Goal: Task Accomplishment & Management: Manage account settings

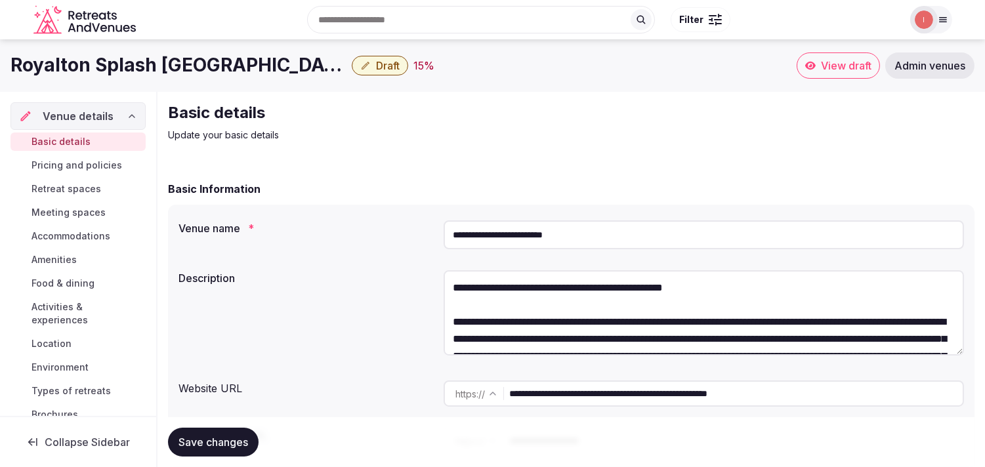
click at [522, 230] on input "**********" at bounding box center [704, 235] width 521 height 29
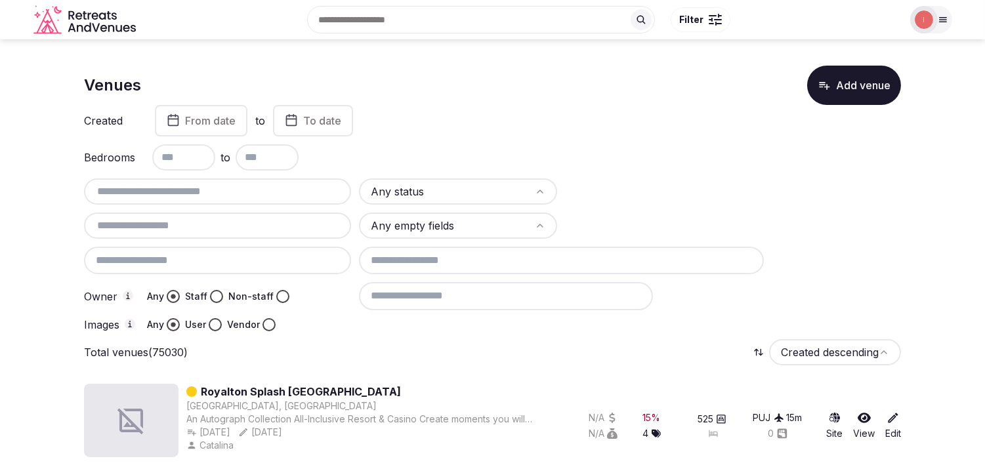
click at [248, 186] on input "text" at bounding box center [217, 192] width 257 height 16
paste input "**********"
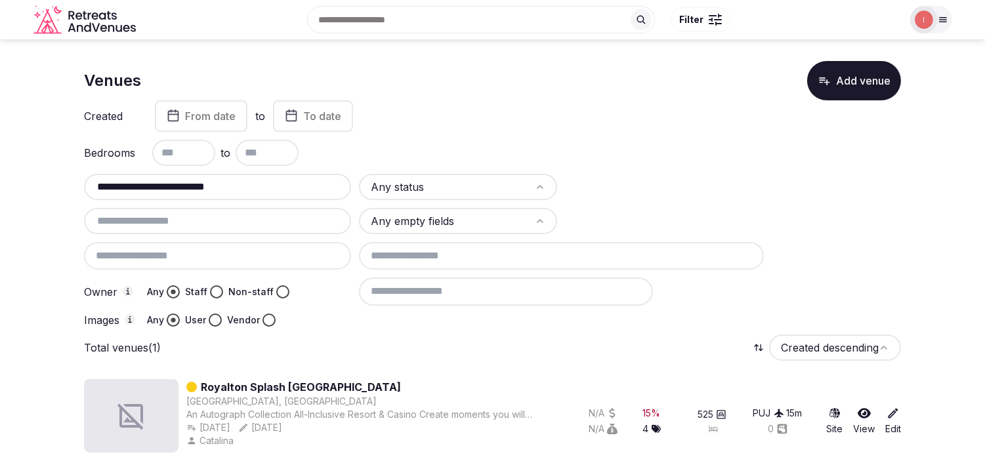
scroll to position [7, 0]
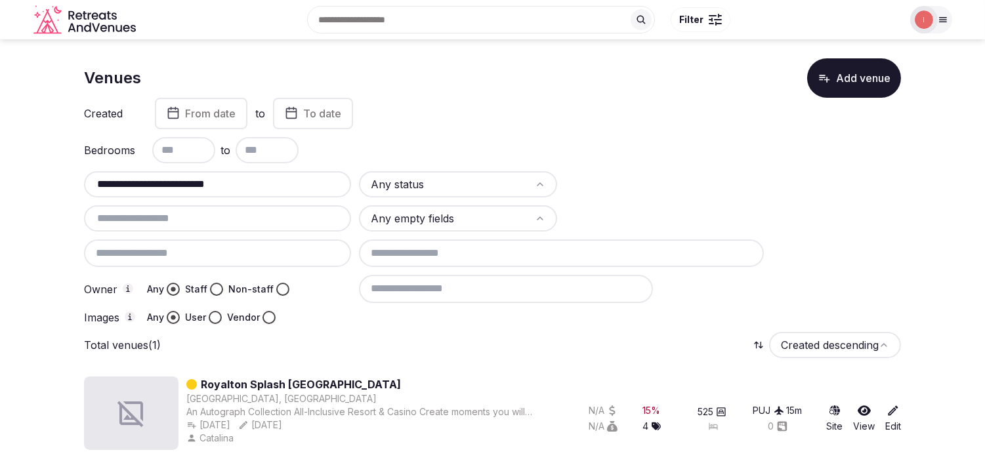
type input "**********"
click at [297, 382] on link "Royalton Splash [GEOGRAPHIC_DATA]" at bounding box center [301, 385] width 200 height 16
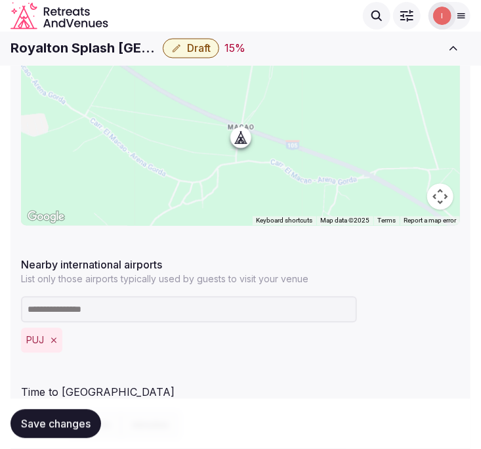
scroll to position [657, 0]
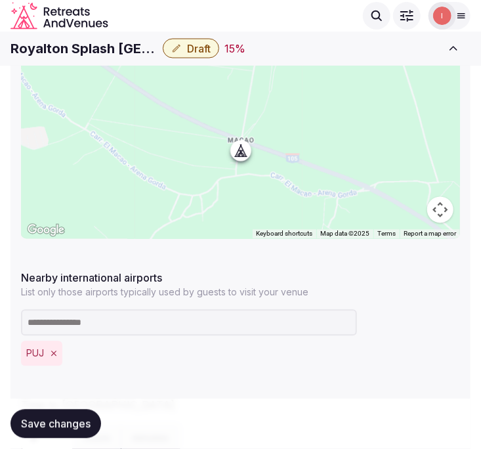
click at [100, 47] on h1 "Royalton Splash [GEOGRAPHIC_DATA]" at bounding box center [84, 48] width 147 height 18
copy div "Royalton Splash [GEOGRAPHIC_DATA]"
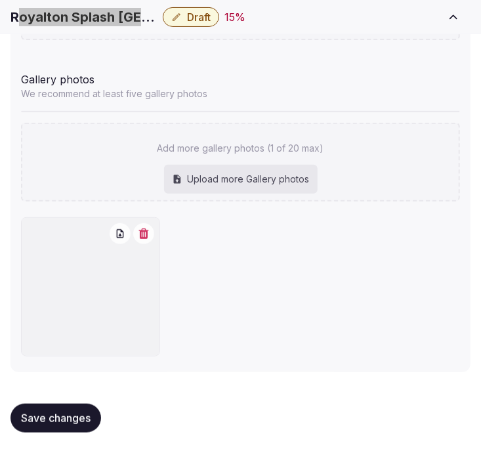
scroll to position [1532, 0]
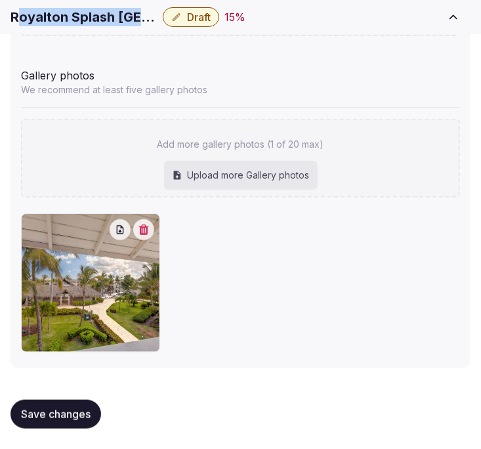
click at [77, 414] on span "Save changes" at bounding box center [56, 414] width 70 height 13
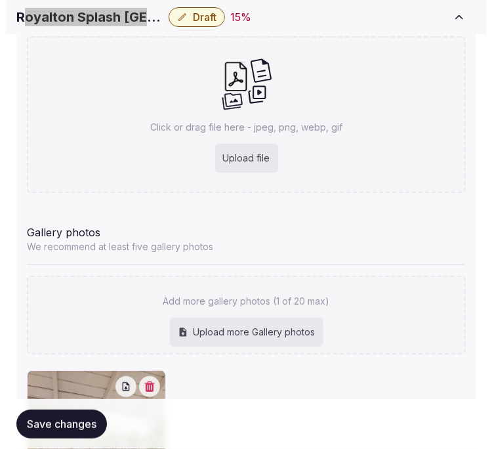
scroll to position [1459, 0]
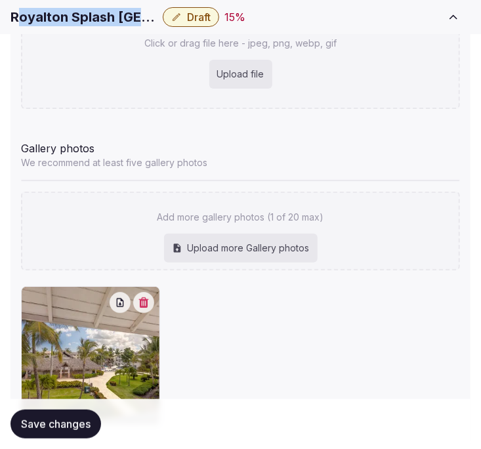
click at [140, 305] on icon "button" at bounding box center [144, 302] width 11 height 11
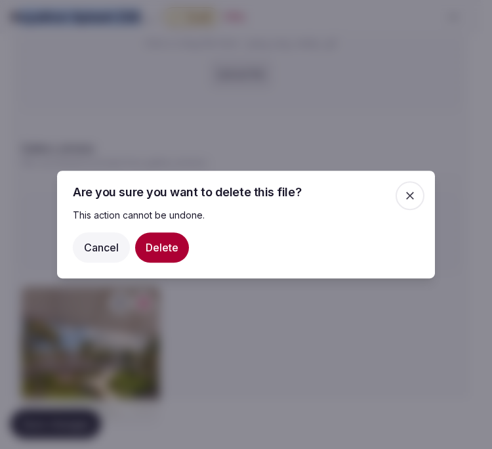
click at [162, 251] on button "Delete" at bounding box center [162, 247] width 54 height 30
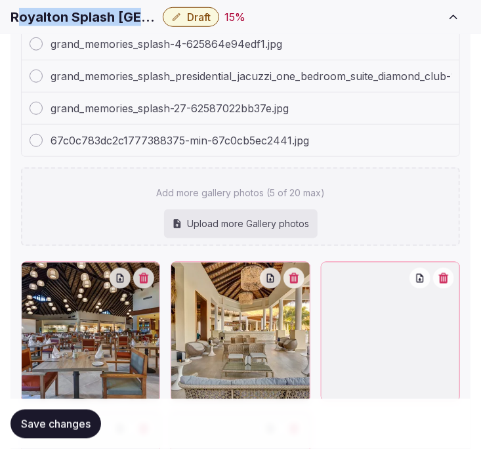
scroll to position [1883, 0]
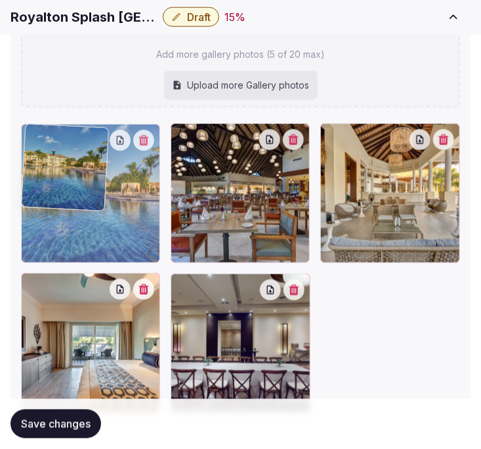
drag, startPoint x: 30, startPoint y: 279, endPoint x: 46, endPoint y: 186, distance: 94.5
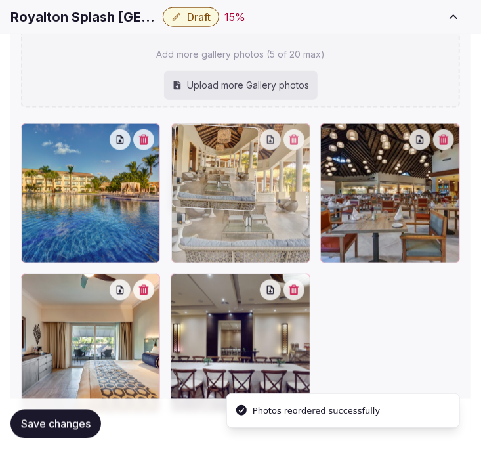
drag, startPoint x: 335, startPoint y: 139, endPoint x: 224, endPoint y: 152, distance: 112.5
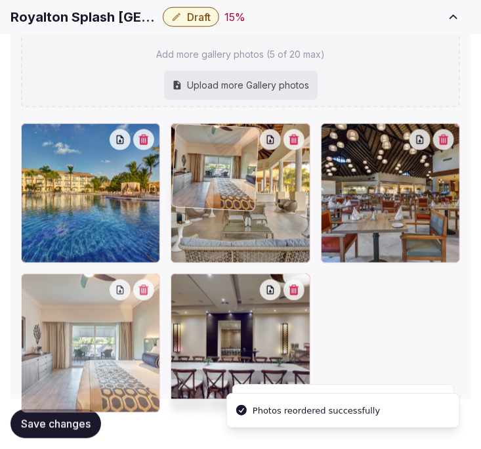
drag, startPoint x: 33, startPoint y: 284, endPoint x: 222, endPoint y: 223, distance: 198.5
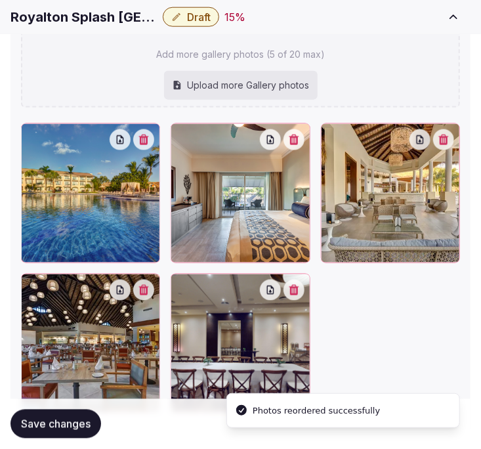
click at [92, 420] on button "Save changes" at bounding box center [56, 424] width 91 height 29
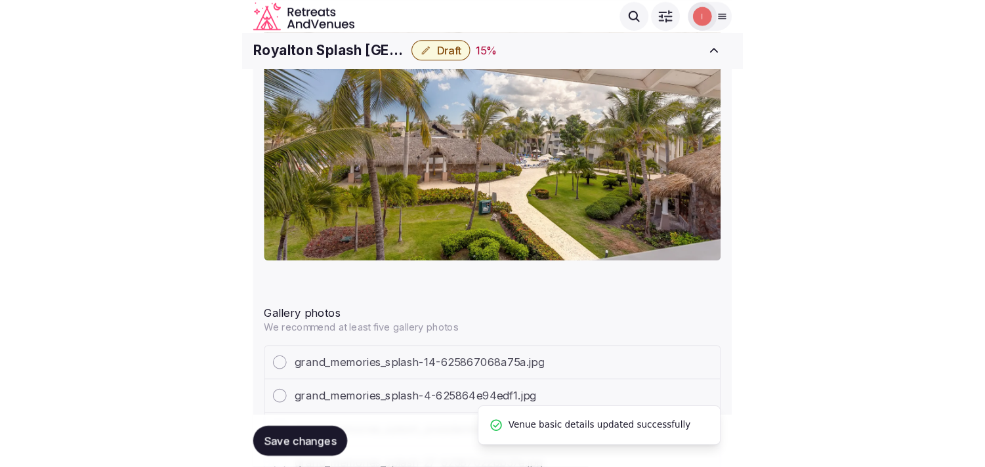
scroll to position [1360, 0]
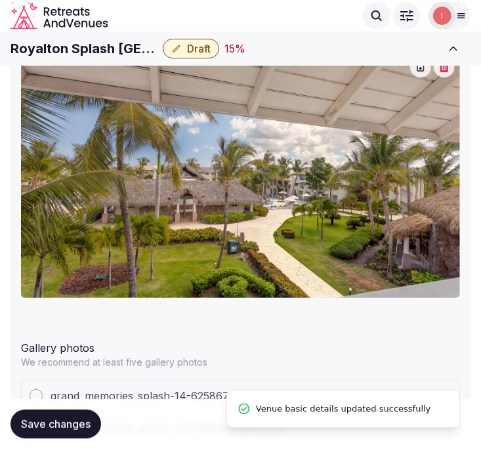
click at [200, 47] on span "Draft" at bounding box center [199, 48] width 24 height 13
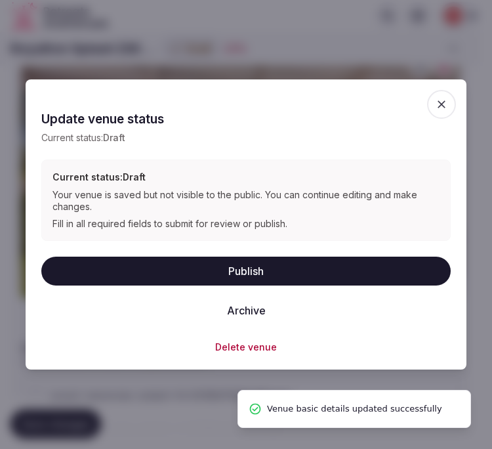
click at [274, 265] on button "Publish" at bounding box center [246, 271] width 410 height 29
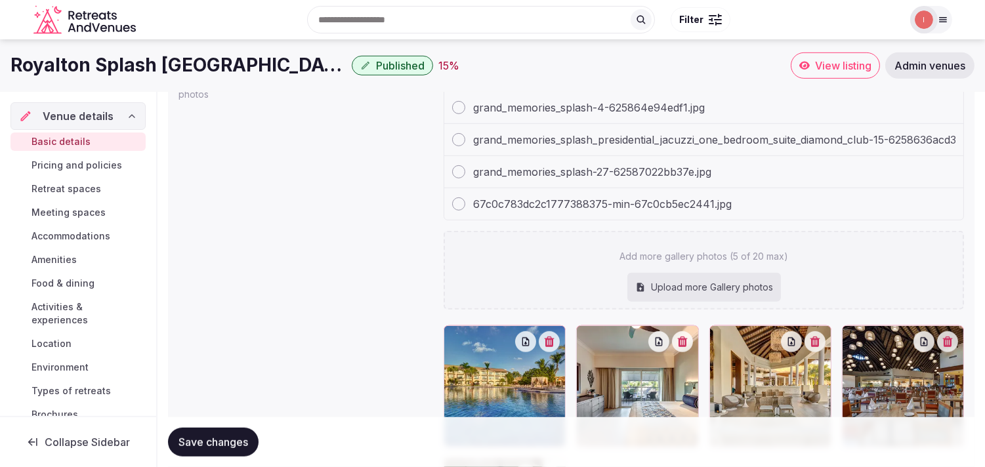
click at [49, 169] on span "Pricing and policies" at bounding box center [77, 165] width 91 height 13
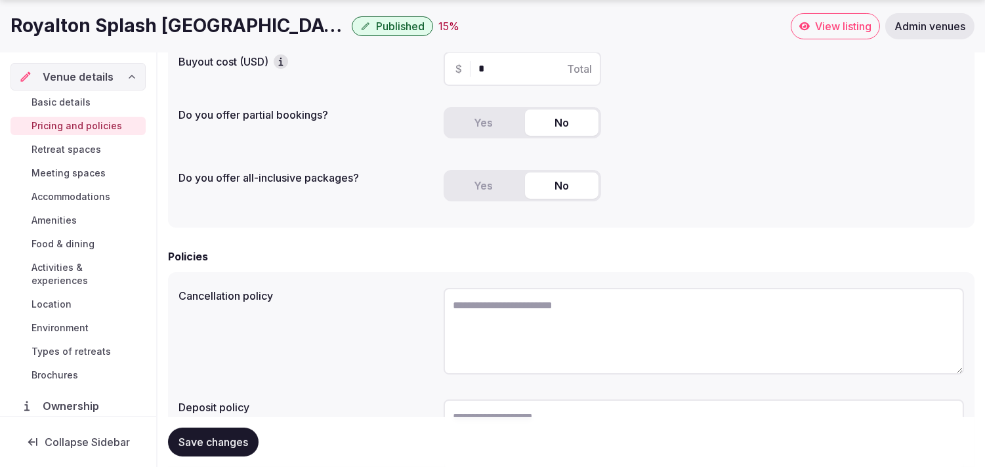
scroll to position [335, 0]
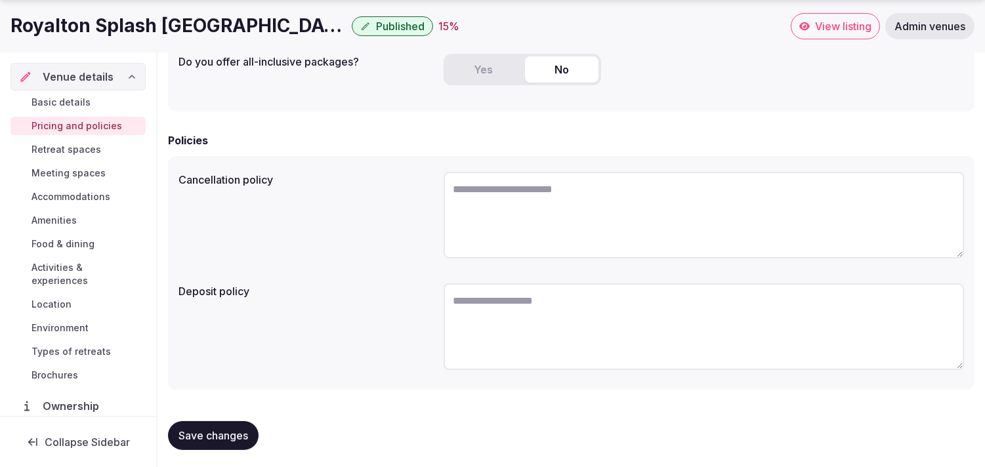
click at [74, 144] on span "Retreat spaces" at bounding box center [67, 149] width 70 height 13
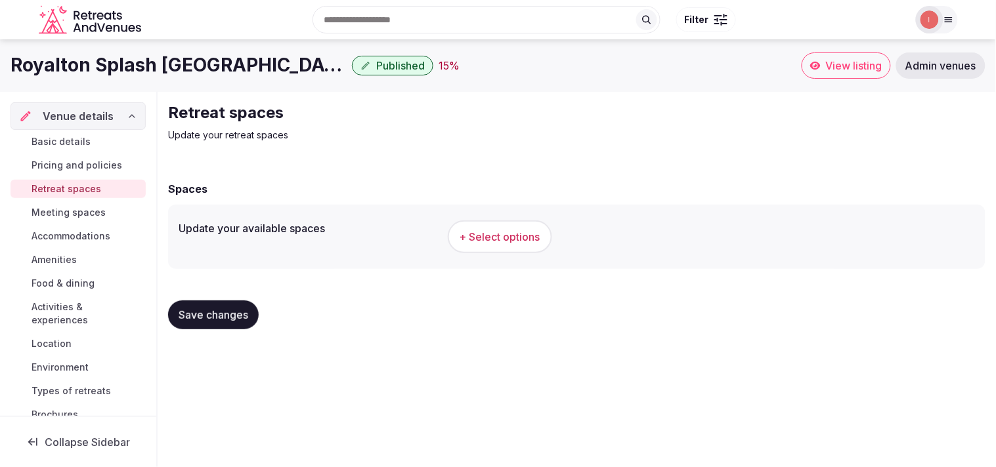
click at [550, 241] on button "+ Select options" at bounding box center [500, 237] width 104 height 33
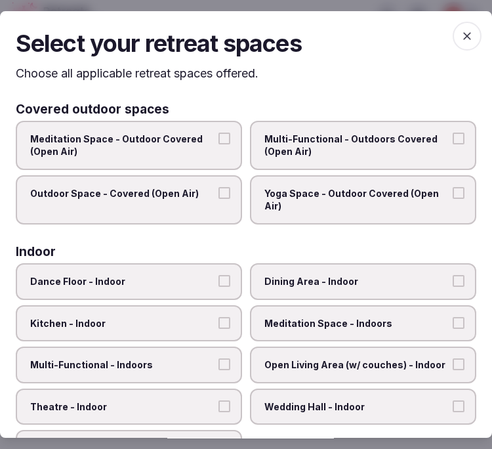
click at [425, 146] on span "Multi-Functional - Outdoors Covered (Open Air)" at bounding box center [357, 146] width 184 height 26
click at [453, 144] on button "Multi-Functional - Outdoors Covered (Open Air)" at bounding box center [459, 139] width 12 height 12
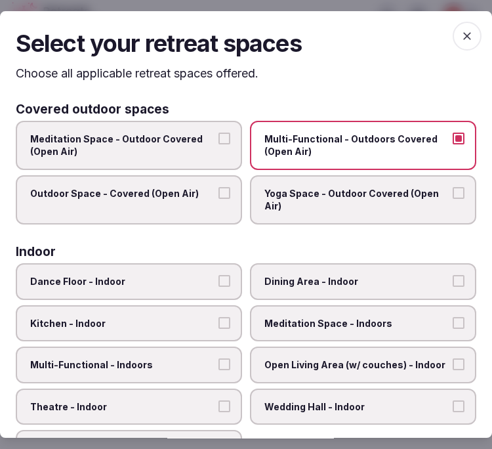
click at [204, 190] on span "Outdoor Space - Covered (Open Air)" at bounding box center [122, 193] width 184 height 13
click at [219, 190] on button "Outdoor Space - Covered (Open Air)" at bounding box center [225, 193] width 12 height 12
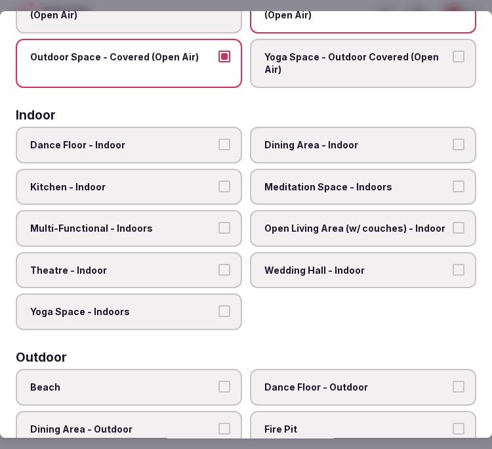
scroll to position [146, 0]
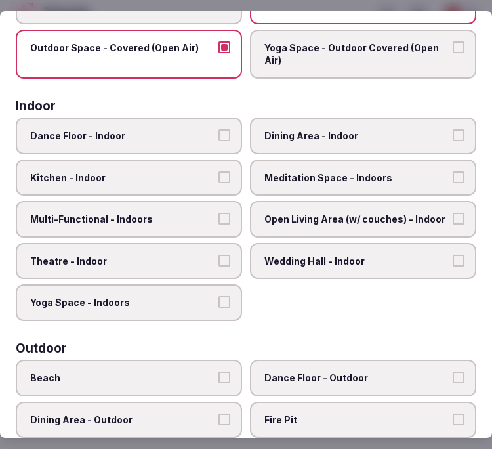
click at [219, 217] on button "Multi-Functional - Indoors" at bounding box center [225, 219] width 12 height 12
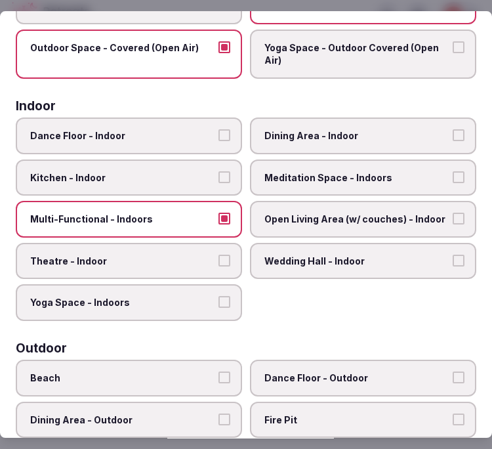
click at [313, 131] on span "Dining Area - Indoor" at bounding box center [357, 135] width 184 height 13
click at [453, 131] on button "Dining Area - Indoor" at bounding box center [459, 135] width 12 height 12
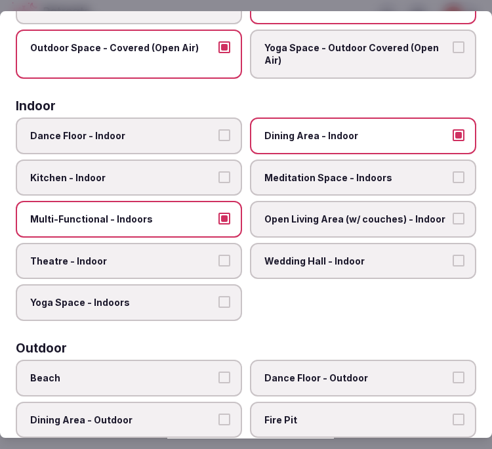
click at [220, 175] on button "Kitchen - Indoor" at bounding box center [225, 177] width 12 height 12
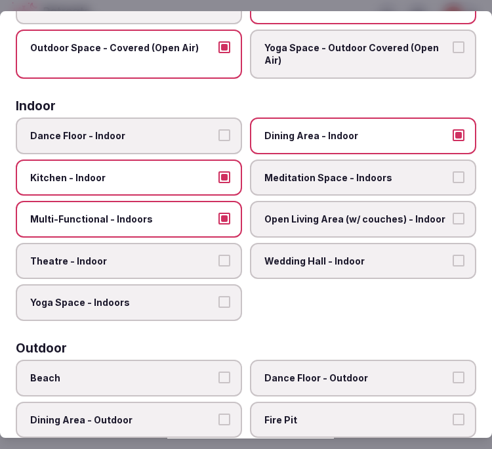
click at [202, 255] on span "Theatre - Indoor" at bounding box center [122, 261] width 184 height 13
click at [219, 255] on button "Theatre - Indoor" at bounding box center [225, 261] width 12 height 12
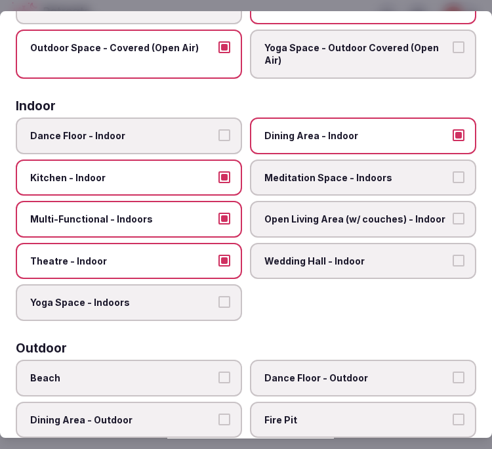
click at [233, 177] on label "Kitchen - Indoor" at bounding box center [129, 178] width 227 height 37
click at [230, 177] on button "Kitchen - Indoor" at bounding box center [225, 177] width 12 height 12
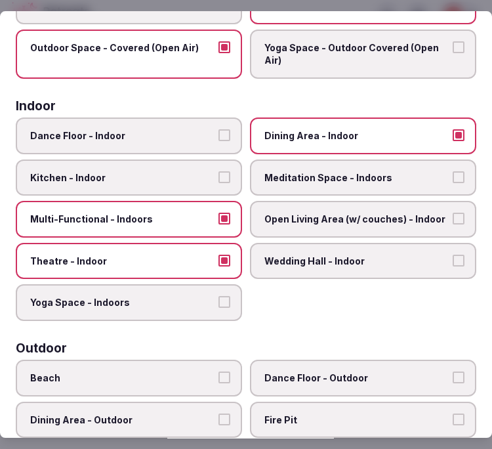
click at [376, 213] on span "Open Living Area (w/ couches) - Indoor" at bounding box center [357, 219] width 184 height 13
click at [453, 213] on button "Open Living Area (w/ couches) - Indoor" at bounding box center [459, 219] width 12 height 12
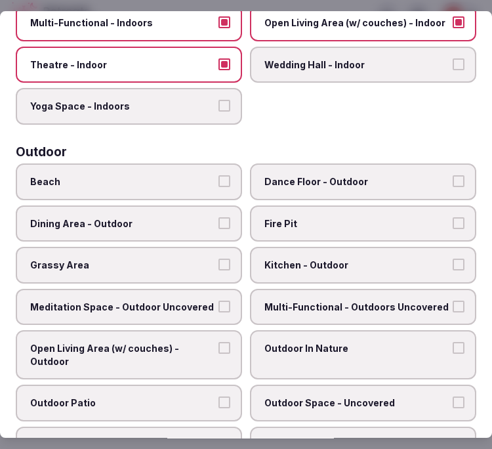
scroll to position [364, 0]
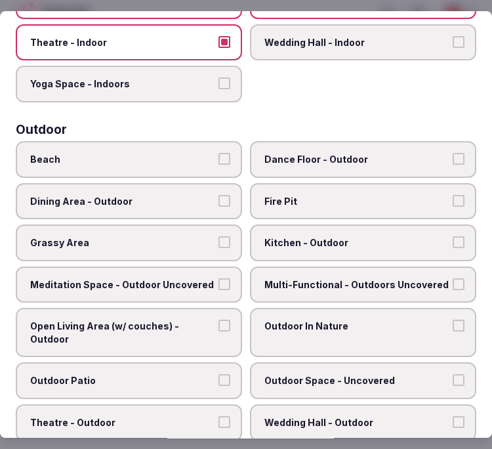
click at [213, 183] on label "Dining Area - Outdoor" at bounding box center [129, 201] width 227 height 37
click at [219, 195] on button "Dining Area - Outdoor" at bounding box center [225, 201] width 12 height 12
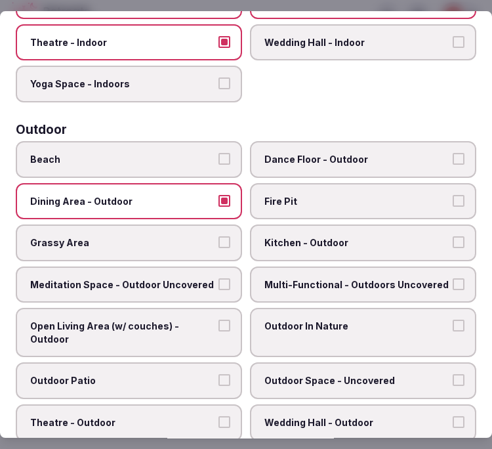
click at [211, 188] on label "Dining Area - Outdoor" at bounding box center [129, 201] width 227 height 37
click at [219, 195] on button "Dining Area - Outdoor" at bounding box center [225, 201] width 12 height 12
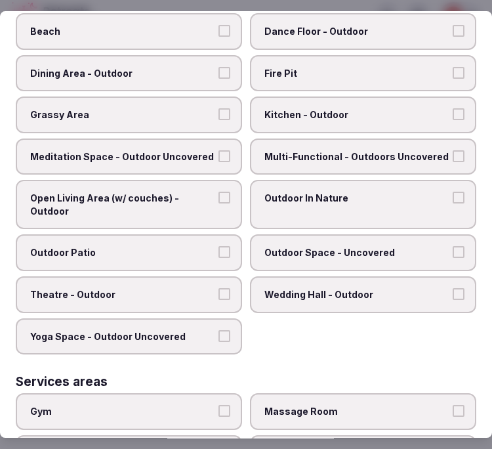
scroll to position [510, 0]
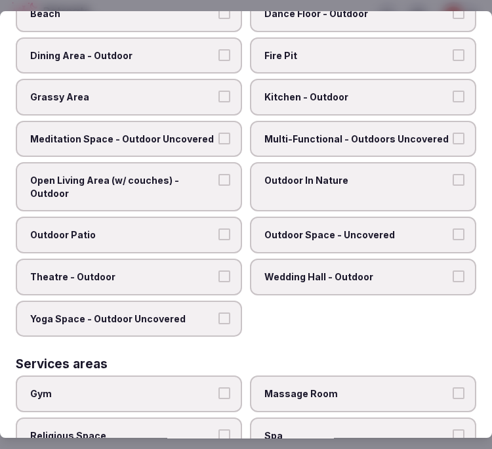
click at [311, 179] on label "Outdoor In Nature" at bounding box center [363, 186] width 227 height 49
click at [453, 179] on button "Outdoor In Nature" at bounding box center [459, 180] width 12 height 12
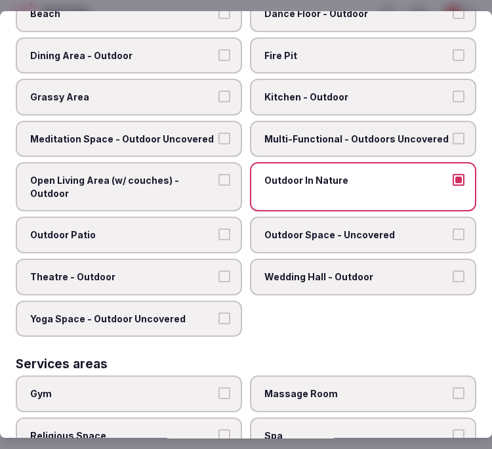
click at [311, 179] on label "Outdoor In Nature" at bounding box center [363, 186] width 227 height 49
click at [453, 179] on button "Outdoor In Nature" at bounding box center [459, 180] width 12 height 12
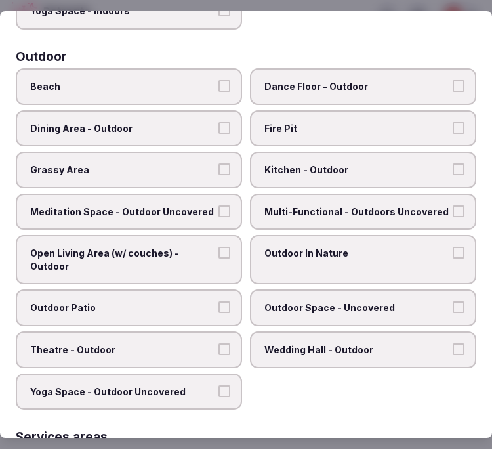
scroll to position [364, 0]
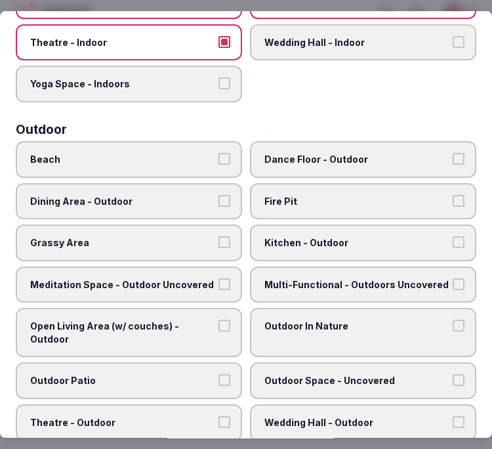
click at [207, 195] on span "Dining Area - Outdoor" at bounding box center [122, 201] width 184 height 13
click at [219, 195] on button "Dining Area - Outdoor" at bounding box center [225, 201] width 12 height 12
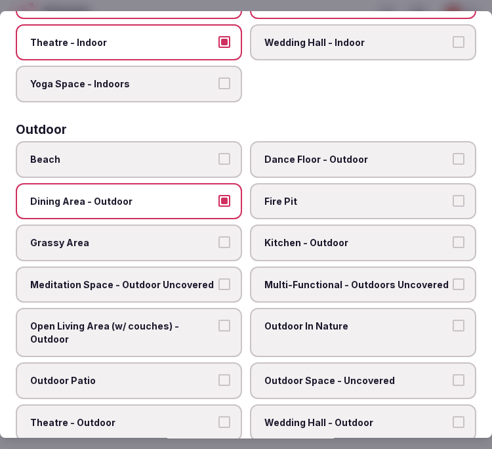
click at [200, 238] on label "Grassy Area" at bounding box center [129, 243] width 227 height 37
click at [219, 238] on button "Grassy Area" at bounding box center [225, 242] width 12 height 12
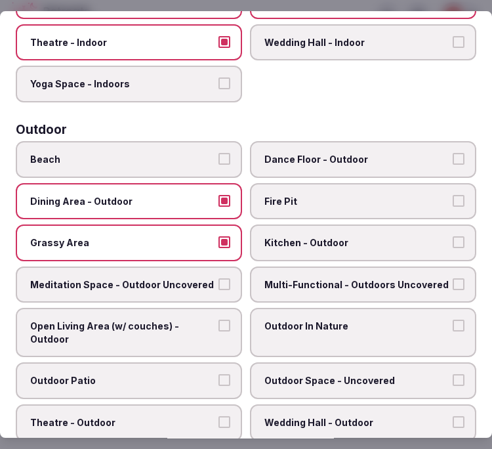
click at [219, 278] on button "Meditation Space - Outdoor Uncovered" at bounding box center [225, 284] width 12 height 12
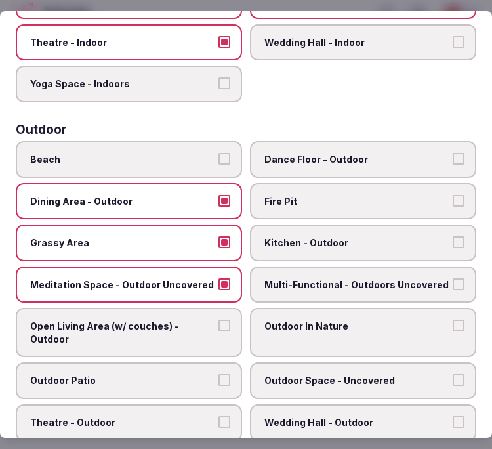
click at [290, 278] on span "Multi-Functional - Outdoors Uncovered" at bounding box center [357, 284] width 184 height 13
click at [453, 278] on button "Multi-Functional - Outdoors Uncovered" at bounding box center [459, 284] width 12 height 12
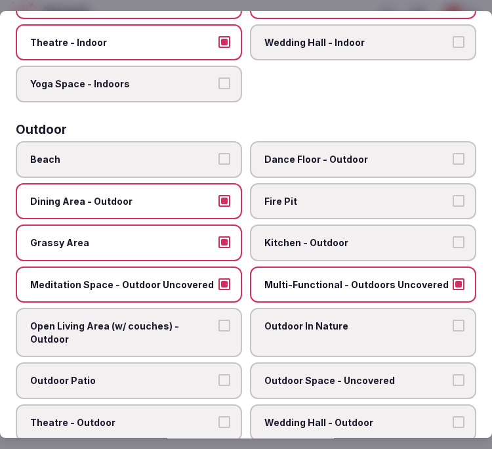
click at [310, 320] on label "Outdoor In Nature" at bounding box center [363, 332] width 227 height 49
click at [453, 320] on button "Outdoor In Nature" at bounding box center [459, 326] width 12 height 12
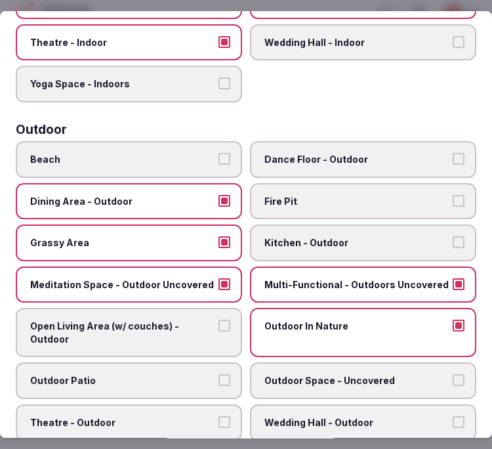
click at [219, 320] on button "Open Living Area (w/ couches) - Outdoor" at bounding box center [225, 326] width 12 height 12
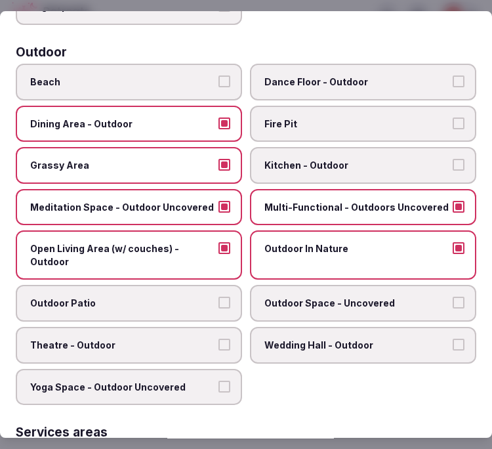
scroll to position [510, 0]
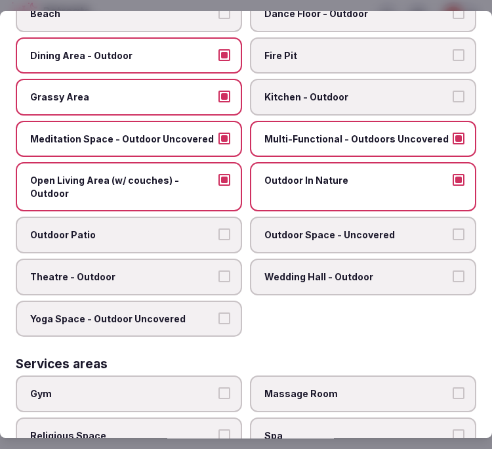
drag, startPoint x: 174, startPoint y: 221, endPoint x: 218, endPoint y: 232, distance: 45.4
click at [175, 229] on span "Outdoor Patio" at bounding box center [122, 235] width 184 height 13
click at [219, 229] on button "Outdoor Patio" at bounding box center [225, 235] width 12 height 12
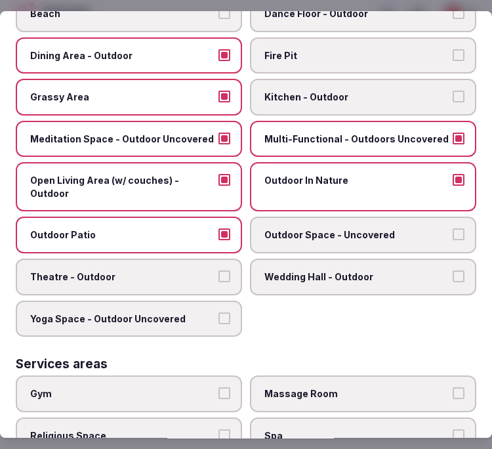
click at [257, 228] on label "Outdoor Space - Uncovered" at bounding box center [363, 235] width 227 height 37
click at [453, 229] on button "Outdoor Space - Uncovered" at bounding box center [459, 235] width 12 height 12
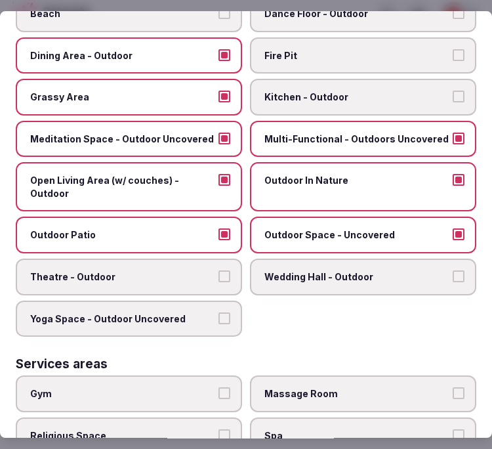
click at [200, 267] on label "Theatre - Outdoor" at bounding box center [129, 277] width 227 height 37
click at [219, 270] on button "Theatre - Outdoor" at bounding box center [225, 276] width 12 height 12
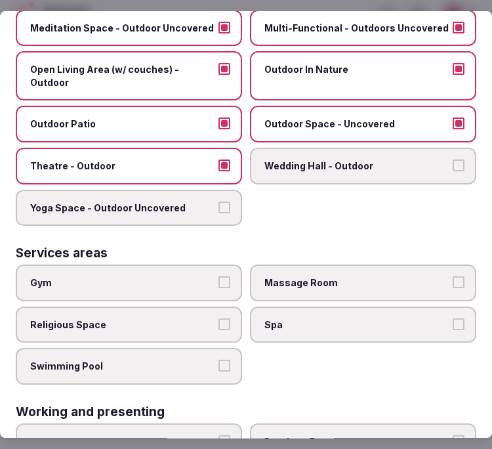
scroll to position [612, 0]
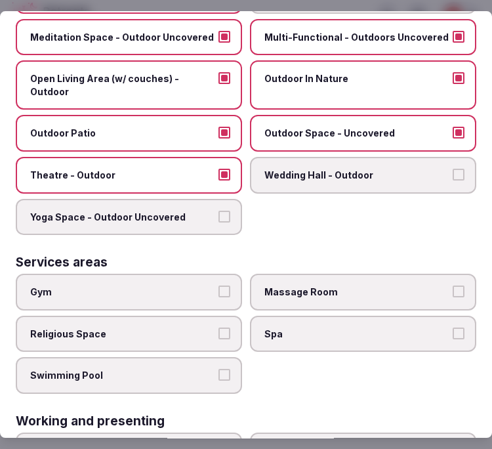
click at [214, 278] on label "Gym" at bounding box center [129, 292] width 227 height 37
drag, startPoint x: 219, startPoint y: 280, endPoint x: 219, endPoint y: 338, distance: 57.8
click at [218, 280] on label "Gym" at bounding box center [129, 292] width 227 height 37
click at [219, 286] on button "Gym" at bounding box center [225, 292] width 12 height 12
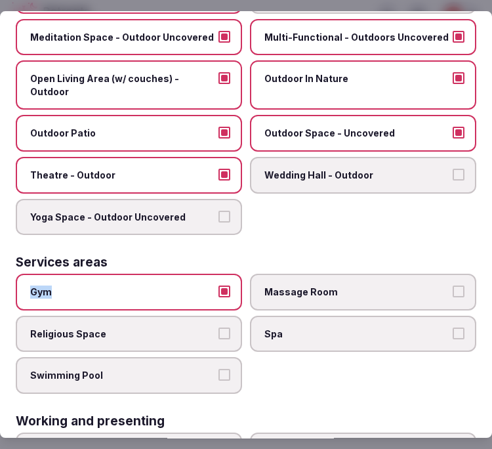
click at [219, 370] on button "Swimming Pool" at bounding box center [225, 376] width 12 height 12
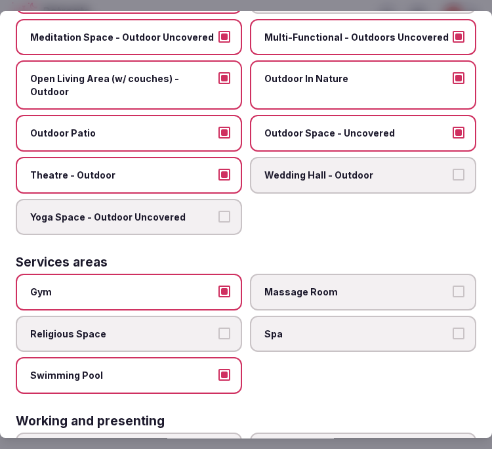
click at [358, 316] on label "Spa" at bounding box center [363, 334] width 227 height 37
click at [453, 328] on button "Spa" at bounding box center [459, 334] width 12 height 12
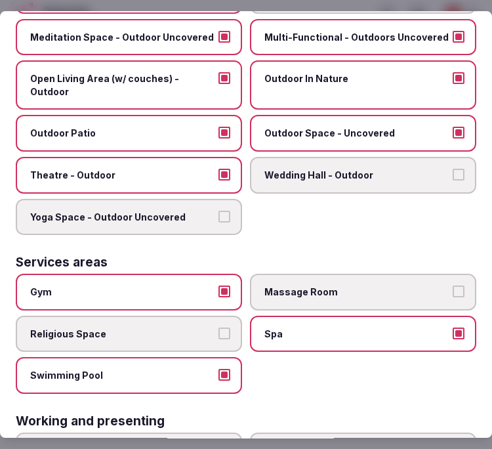
drag, startPoint x: 435, startPoint y: 276, endPoint x: 396, endPoint y: 276, distance: 38.7
click at [433, 286] on span "Massage Room" at bounding box center [357, 292] width 184 height 13
click at [453, 286] on button "Massage Room" at bounding box center [459, 292] width 12 height 12
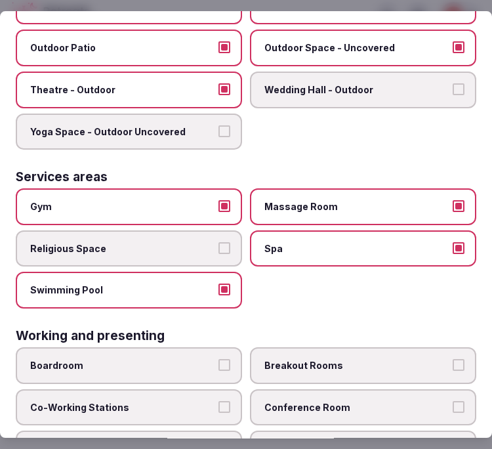
scroll to position [758, 0]
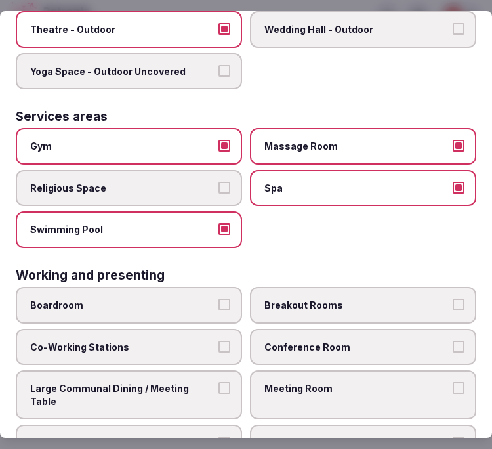
drag, startPoint x: 322, startPoint y: 322, endPoint x: 305, endPoint y: 328, distance: 18.9
click at [322, 341] on span "Conference Room" at bounding box center [357, 347] width 184 height 13
click at [453, 341] on button "Conference Room" at bounding box center [459, 347] width 12 height 12
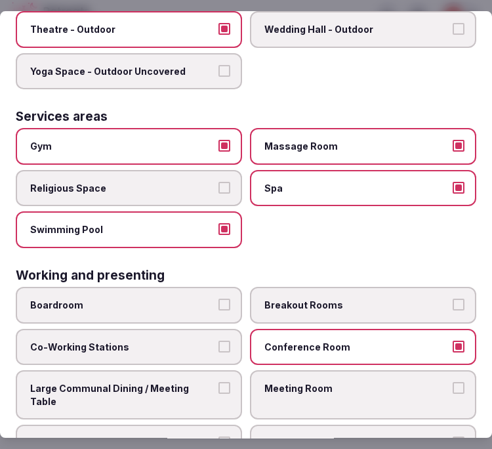
drag, startPoint x: 217, startPoint y: 372, endPoint x: 230, endPoint y: 376, distance: 14.3
click at [219, 371] on label "Large Communal Dining / Meeting Table" at bounding box center [129, 394] width 227 height 49
click at [219, 382] on button "Large Communal Dining / Meeting Table" at bounding box center [225, 388] width 12 height 12
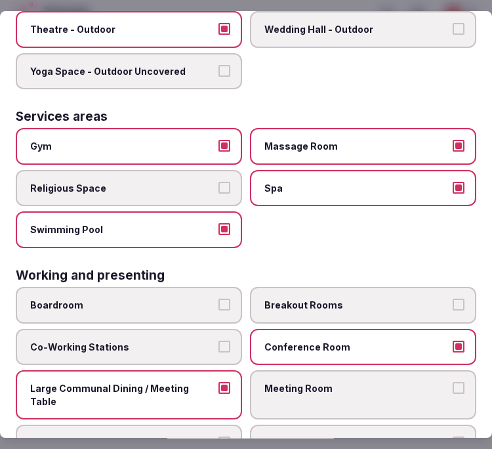
click at [303, 382] on span "Meeting Room" at bounding box center [357, 388] width 184 height 13
click at [453, 382] on button "Meeting Room" at bounding box center [459, 388] width 12 height 12
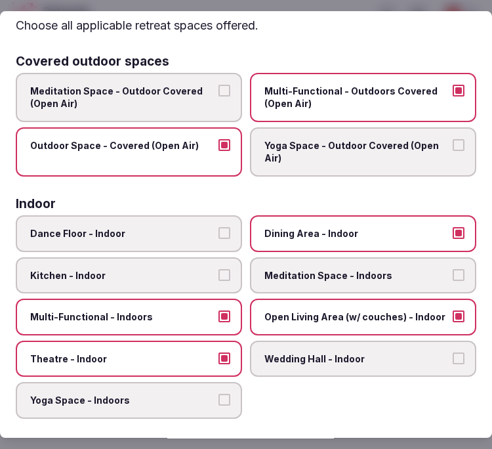
scroll to position [0, 0]
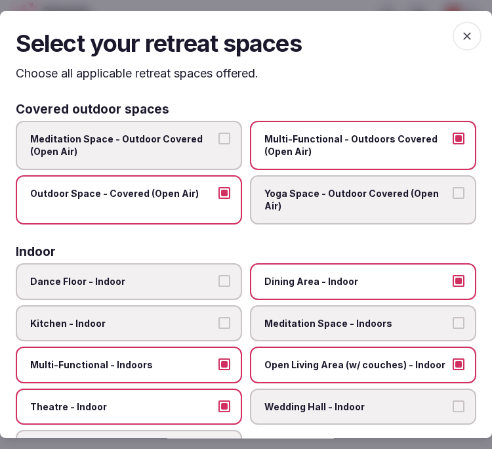
click at [461, 37] on icon "button" at bounding box center [467, 36] width 13 height 13
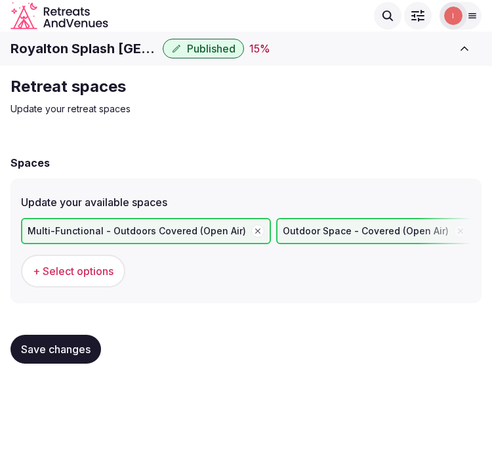
click at [68, 349] on span "Save changes" at bounding box center [56, 349] width 70 height 13
click at [95, 342] on button "Save changes" at bounding box center [56, 349] width 91 height 29
click at [60, 343] on span "Save changes" at bounding box center [56, 349] width 70 height 13
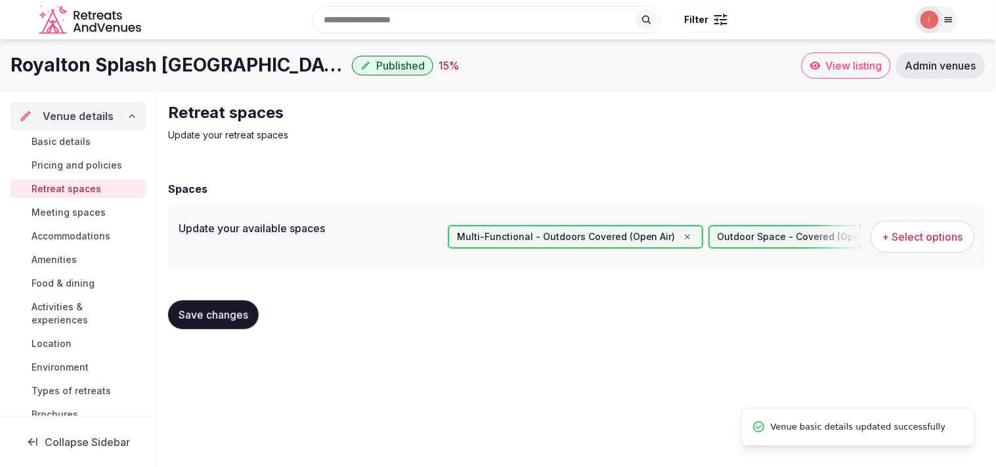
click at [66, 213] on span "Meeting spaces" at bounding box center [69, 212] width 74 height 13
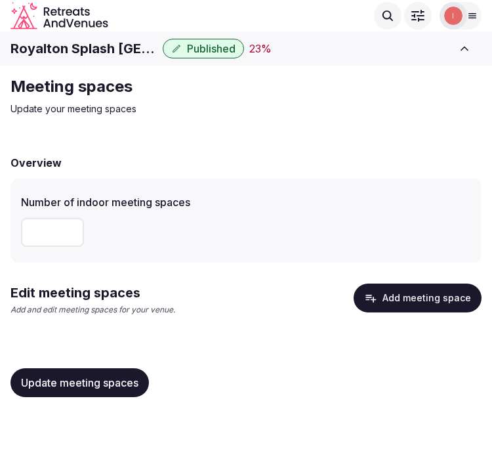
click at [261, 202] on label "Number of indoor meeting spaces" at bounding box center [246, 202] width 450 height 11
click at [48, 244] on input "number" at bounding box center [52, 232] width 63 height 29
click at [108, 374] on button "Update meeting spaces" at bounding box center [80, 382] width 139 height 29
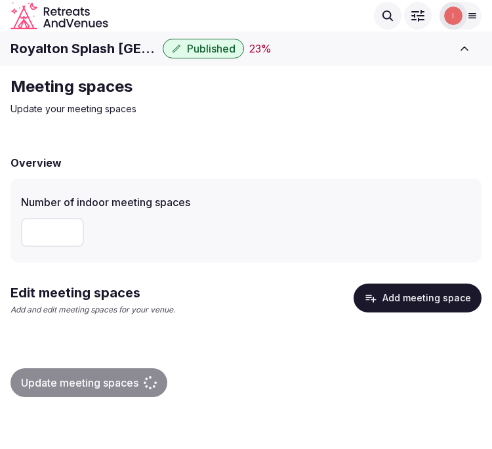
click at [402, 294] on button "Add meeting space" at bounding box center [418, 298] width 128 height 29
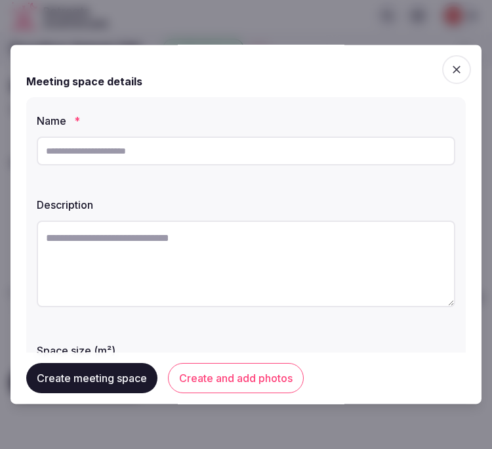
click at [450, 66] on icon "button" at bounding box center [456, 69] width 13 height 13
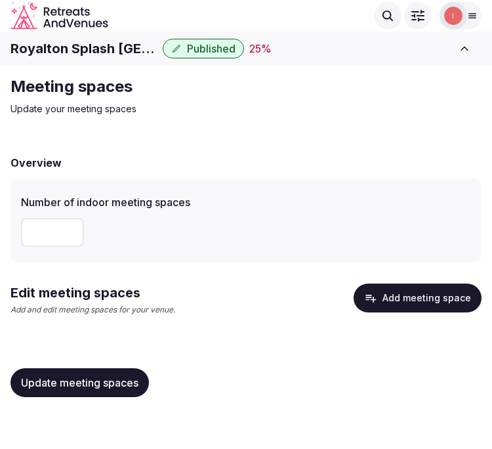
click at [97, 60] on div "Royalton Splash Punta Cana Published 25 % View listing Admin venues" at bounding box center [246, 48] width 492 height 29
click at [104, 49] on h1 "Royalton Splash [GEOGRAPHIC_DATA]" at bounding box center [84, 48] width 147 height 18
copy div "Royalton Splash [GEOGRAPHIC_DATA]"
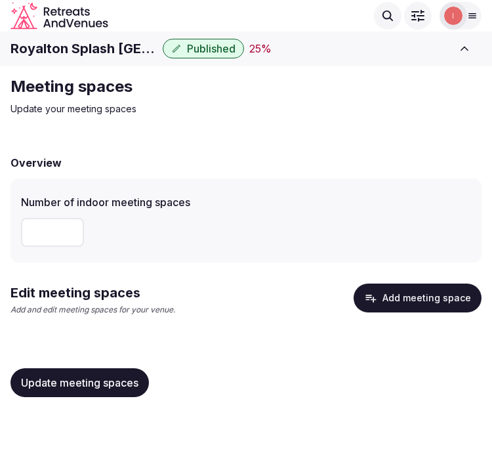
drag, startPoint x: 46, startPoint y: 234, endPoint x: 14, endPoint y: 232, distance: 32.2
click at [14, 232] on div "Number of indoor meeting spaces *" at bounding box center [246, 221] width 471 height 84
type input "*"
click at [92, 376] on button "Update meeting spaces" at bounding box center [80, 382] width 139 height 29
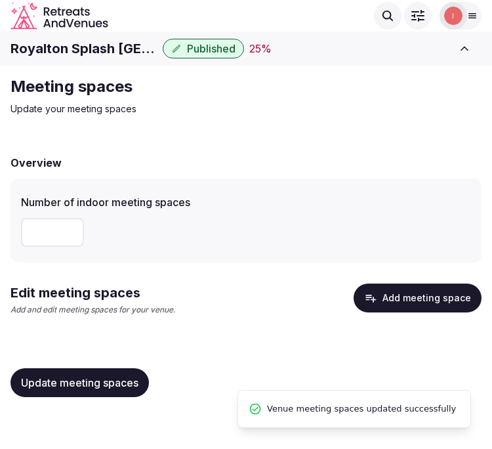
click at [423, 298] on button "Add meeting space" at bounding box center [418, 298] width 128 height 29
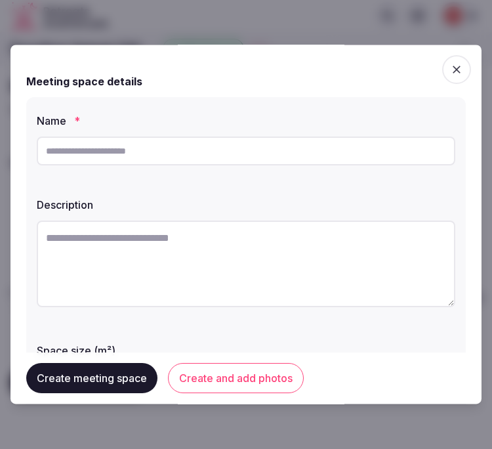
click at [359, 146] on input "text" at bounding box center [246, 151] width 419 height 29
type input "**********"
drag, startPoint x: 477, startPoint y: 223, endPoint x: 294, endPoint y: 241, distance: 183.4
click at [294, 241] on textarea at bounding box center [246, 264] width 419 height 87
paste textarea "**********"
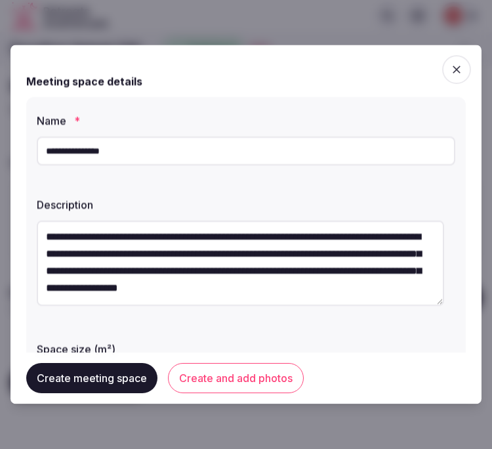
scroll to position [34, 0]
click at [305, 282] on textarea "**********" at bounding box center [241, 263] width 408 height 85
click at [342, 273] on textarea "**********" at bounding box center [241, 263] width 408 height 85
click at [339, 272] on textarea "**********" at bounding box center [241, 263] width 408 height 85
click at [339, 271] on textarea "**********" at bounding box center [241, 263] width 408 height 85
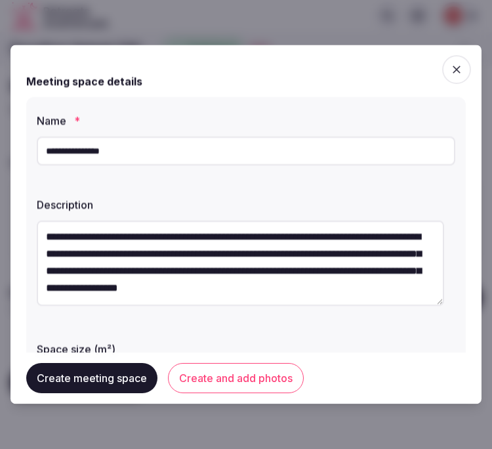
click at [337, 268] on textarea "**********" at bounding box center [241, 263] width 408 height 85
paste textarea
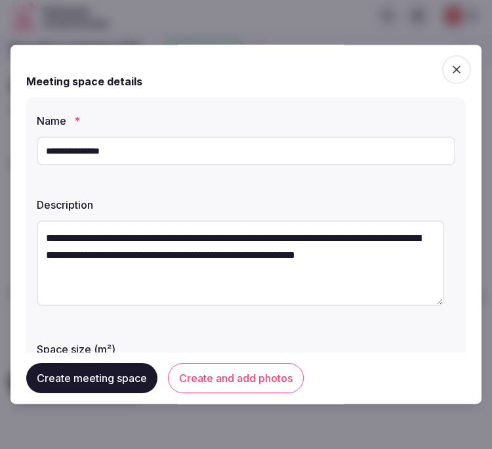
scroll to position [0, 0]
type textarea "**********"
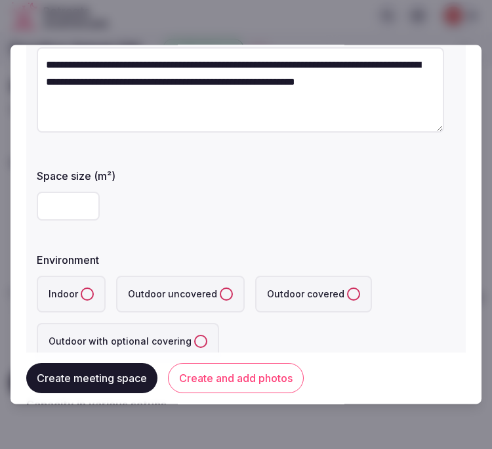
scroll to position [146, 0]
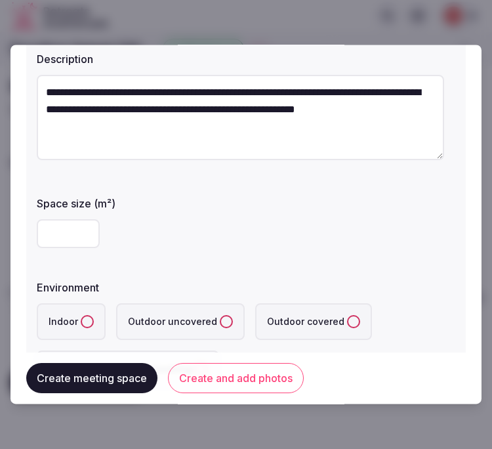
click at [46, 237] on input "number" at bounding box center [68, 234] width 63 height 29
type input "*"
type input "***"
click at [83, 320] on button "Indoor" at bounding box center [87, 322] width 13 height 13
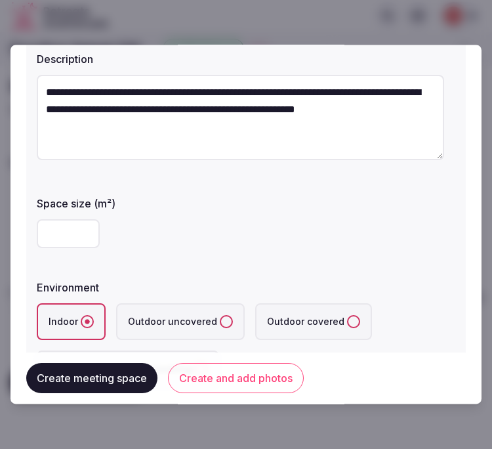
scroll to position [437, 0]
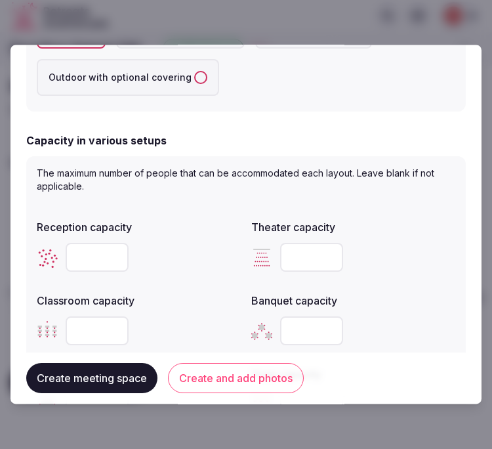
click at [306, 251] on input "number" at bounding box center [311, 258] width 63 height 29
type input "***"
click at [379, 121] on form "**********" at bounding box center [246, 192] width 440 height 1138
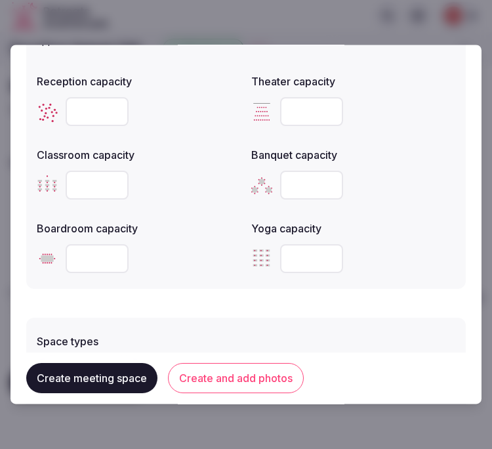
scroll to position [729, 0]
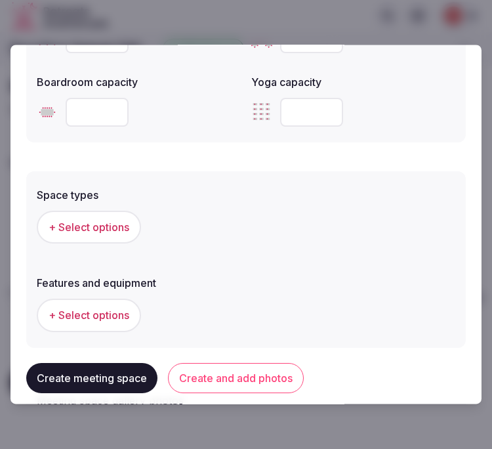
click at [123, 230] on span "+ Select options" at bounding box center [89, 228] width 81 height 14
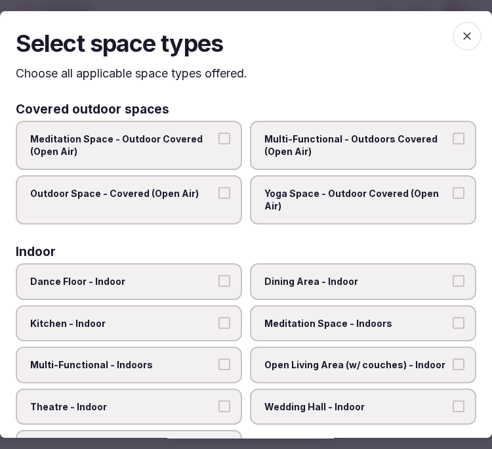
click at [198, 400] on span "Theatre - Indoor" at bounding box center [122, 406] width 184 height 13
click at [219, 400] on button "Theatre - Indoor" at bounding box center [225, 406] width 12 height 12
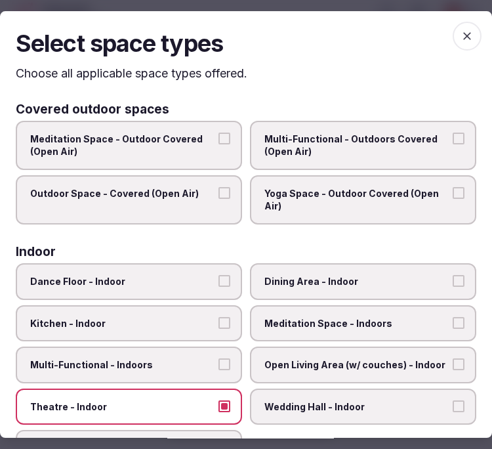
click at [453, 31] on span "button" at bounding box center [467, 36] width 29 height 29
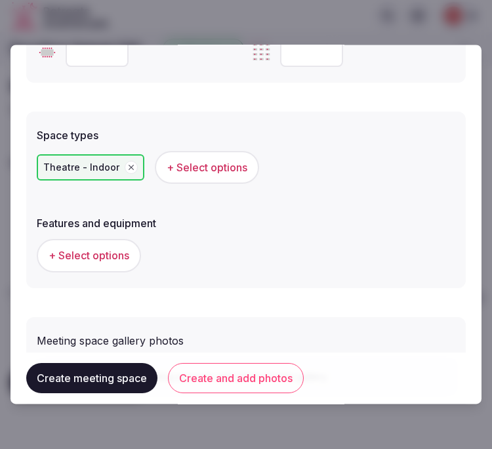
scroll to position [867, 0]
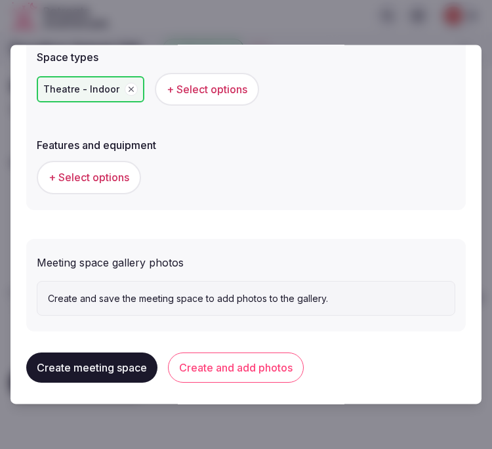
click at [122, 188] on button "+ Select options" at bounding box center [89, 178] width 104 height 33
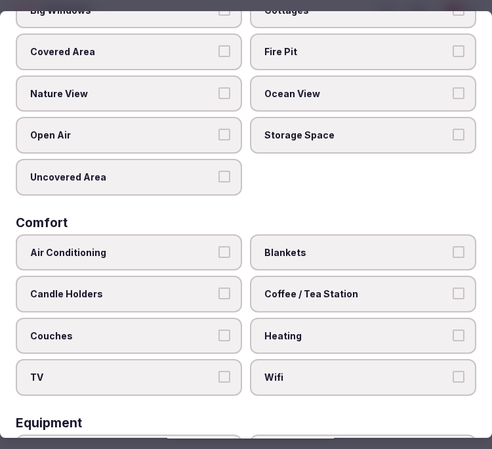
scroll to position [146, 0]
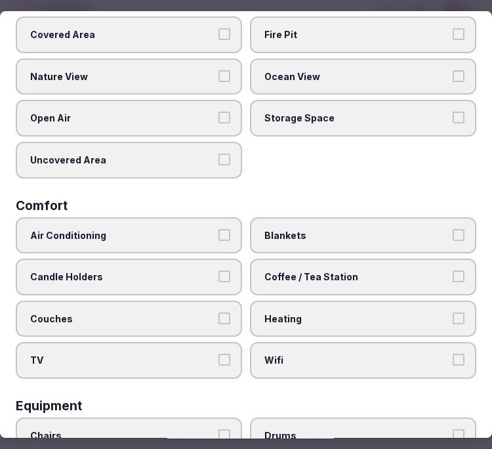
drag, startPoint x: 212, startPoint y: 225, endPoint x: 253, endPoint y: 227, distance: 41.4
click at [212, 225] on label "Air Conditioning" at bounding box center [129, 235] width 227 height 37
click at [219, 229] on button "Air Conditioning" at bounding box center [225, 235] width 12 height 12
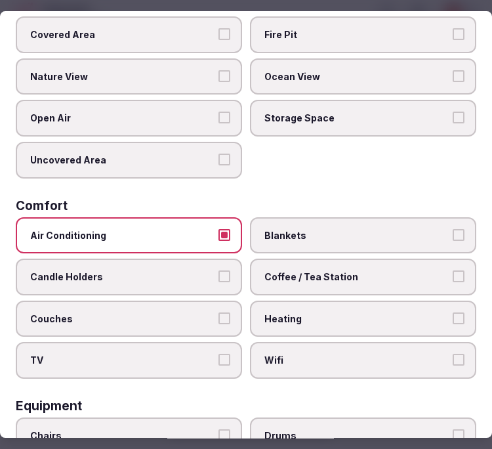
click at [333, 354] on span "Wifi" at bounding box center [357, 360] width 184 height 13
click at [453, 354] on button "Wifi" at bounding box center [459, 360] width 12 height 12
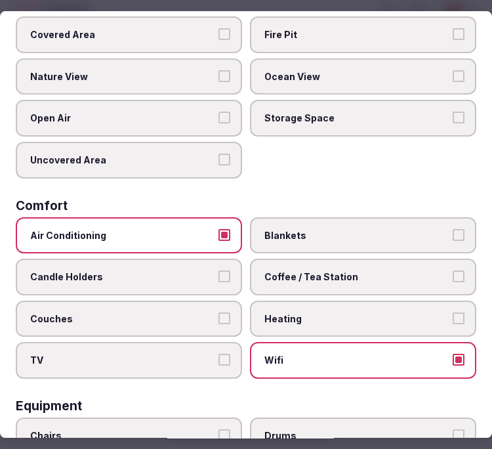
click at [401, 270] on span "Coffee / Tea Station" at bounding box center [357, 276] width 184 height 13
click at [453, 270] on button "Coffee / Tea Station" at bounding box center [459, 276] width 12 height 12
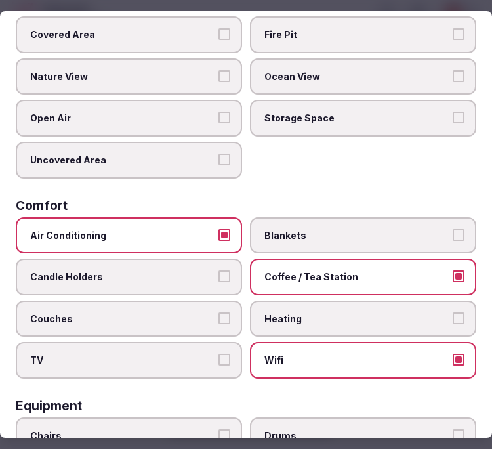
click at [401, 270] on span "Coffee / Tea Station" at bounding box center [357, 276] width 184 height 13
click at [453, 270] on button "Coffee / Tea Station" at bounding box center [459, 276] width 12 height 12
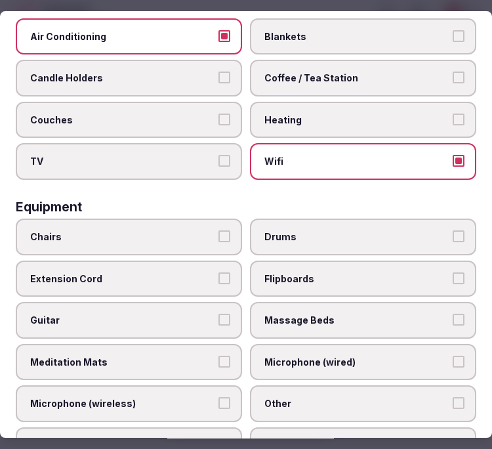
scroll to position [364, 0]
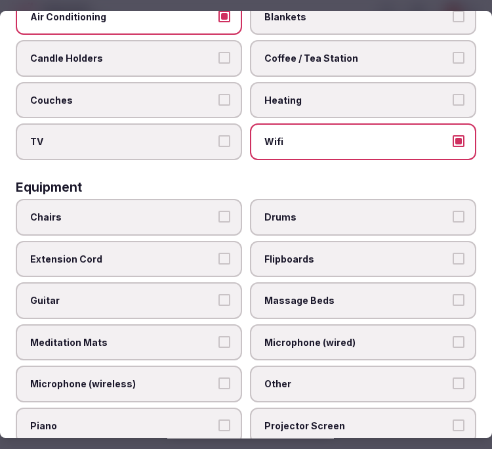
click at [149, 208] on label "Chairs" at bounding box center [129, 217] width 227 height 37
click at [219, 211] on button "Chairs" at bounding box center [225, 217] width 12 height 12
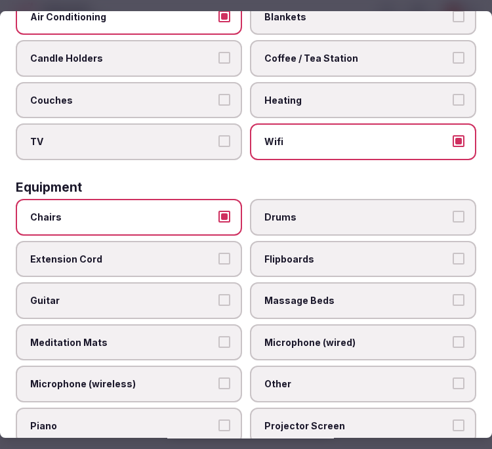
click at [309, 366] on label "Other" at bounding box center [363, 384] width 227 height 37
click at [453, 378] on button "Other" at bounding box center [459, 384] width 12 height 12
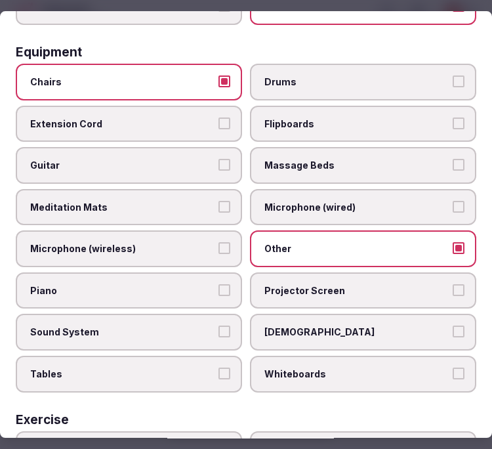
scroll to position [510, 0]
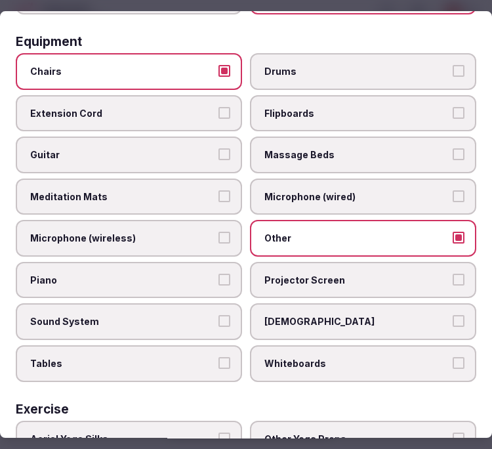
drag, startPoint x: 163, startPoint y: 334, endPoint x: 176, endPoint y: 326, distance: 15.3
click at [165, 345] on label "Tables" at bounding box center [129, 363] width 227 height 37
click at [219, 357] on button "Tables" at bounding box center [225, 363] width 12 height 12
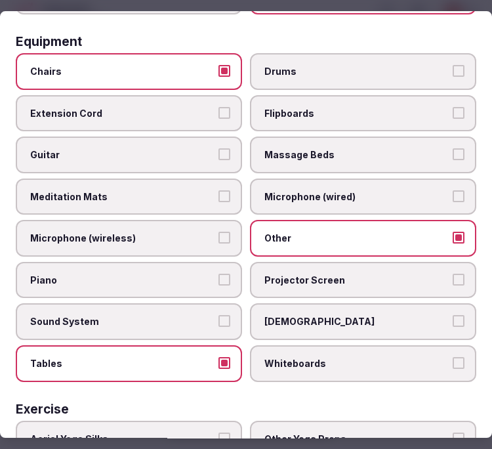
click at [266, 274] on span "Projector Screen" at bounding box center [357, 280] width 184 height 13
click at [453, 274] on button "Projector Screen" at bounding box center [459, 280] width 12 height 12
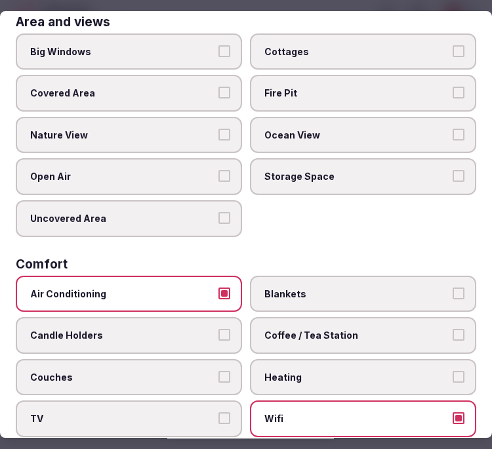
scroll to position [0, 0]
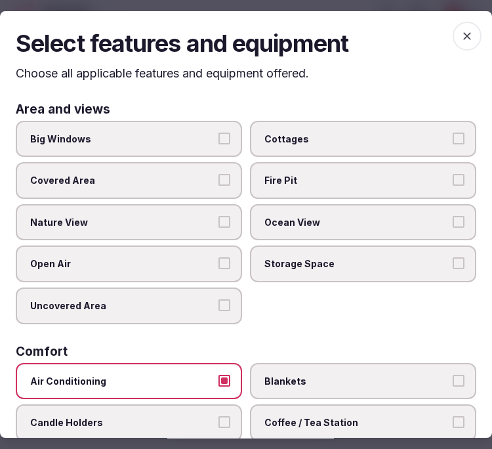
click at [453, 35] on span "button" at bounding box center [467, 36] width 29 height 29
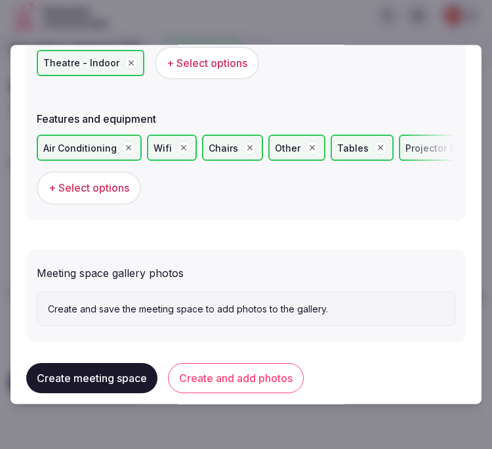
scroll to position [903, 0]
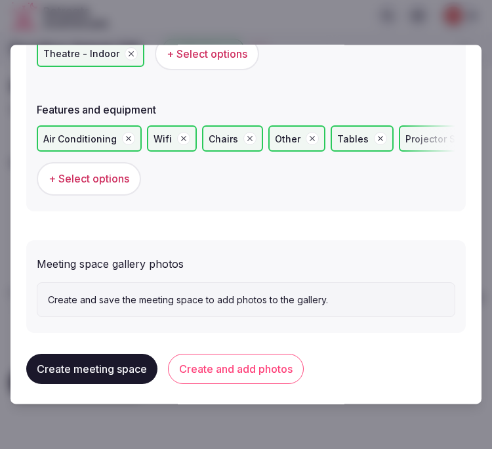
click at [225, 361] on button "Create and add photos" at bounding box center [236, 370] width 136 height 30
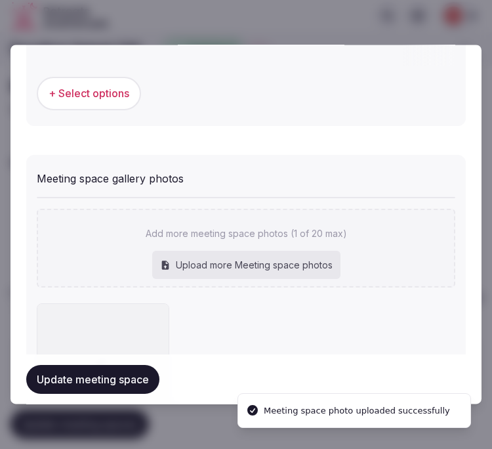
scroll to position [1023, 0]
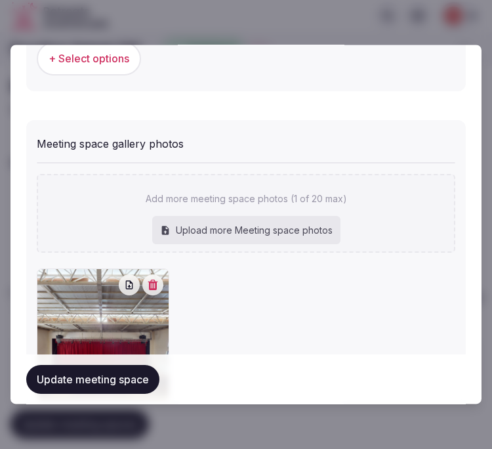
click at [83, 387] on button "Update meeting space" at bounding box center [92, 379] width 133 height 29
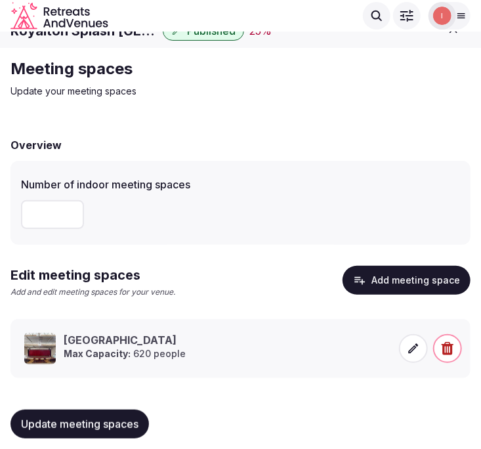
scroll to position [28, 0]
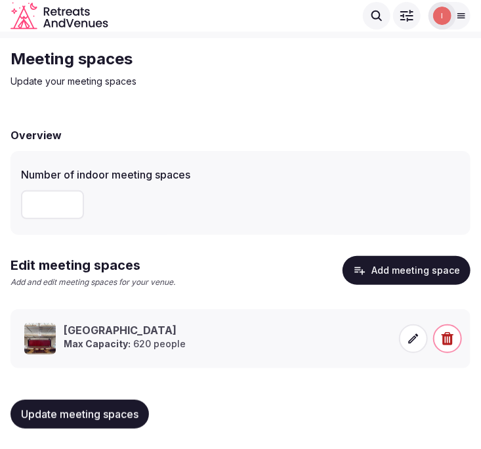
click at [62, 414] on span "Update meeting spaces" at bounding box center [80, 414] width 118 height 13
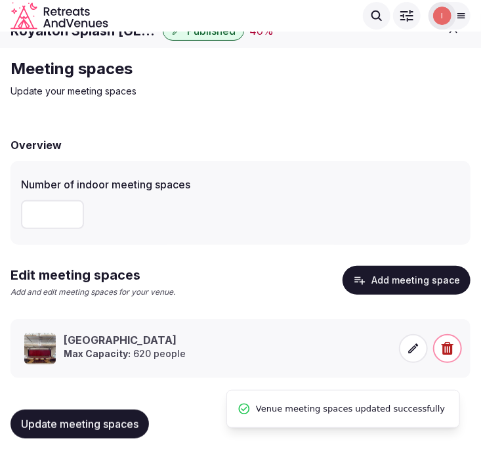
scroll to position [0, 0]
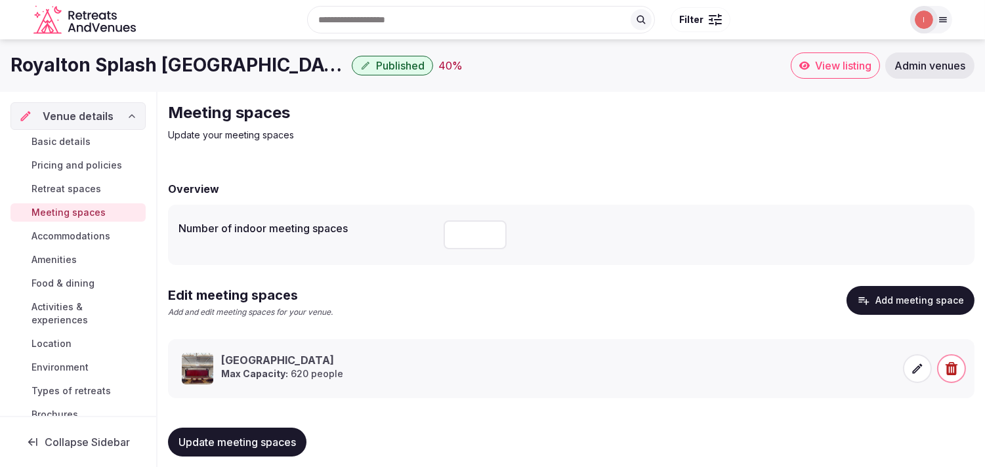
click at [88, 236] on span "Accommodations" at bounding box center [71, 236] width 79 height 13
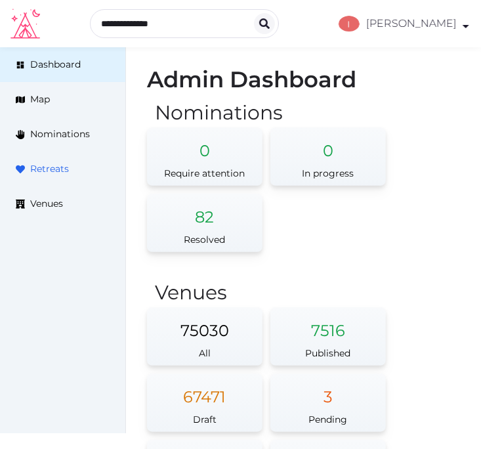
click at [51, 167] on span "Retreats" at bounding box center [49, 169] width 39 height 14
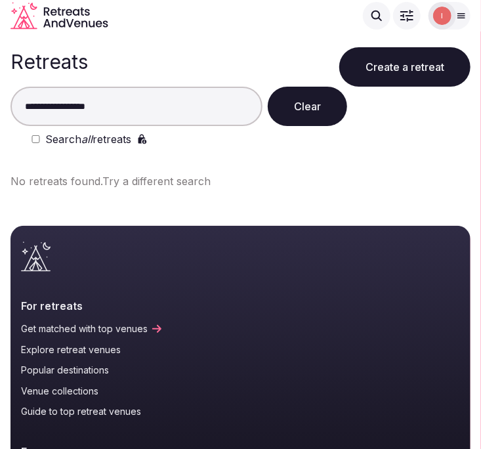
click at [93, 108] on input "**********" at bounding box center [137, 106] width 252 height 39
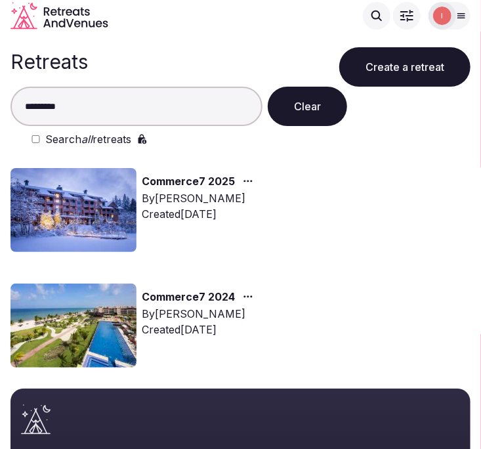
type input "*********"
click at [210, 177] on link "Commerce7 2025" at bounding box center [188, 181] width 93 height 17
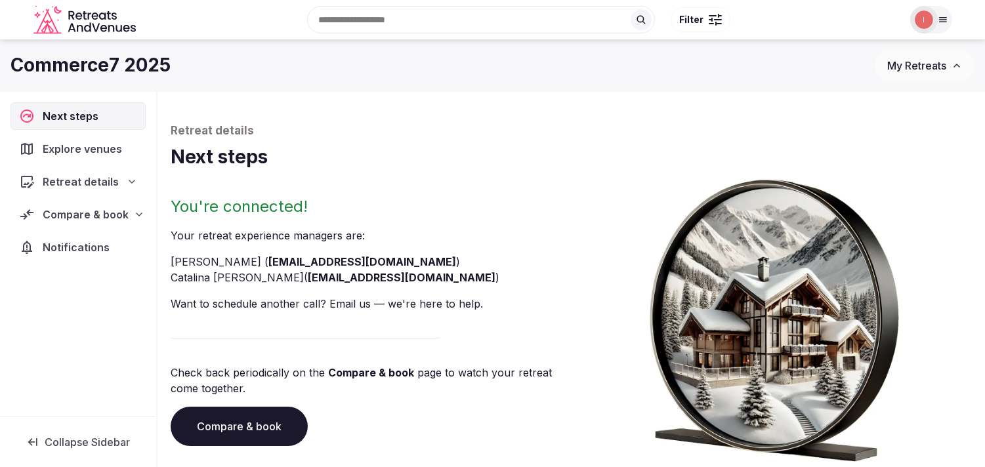
click at [102, 219] on span "Compare & book" at bounding box center [86, 215] width 86 height 16
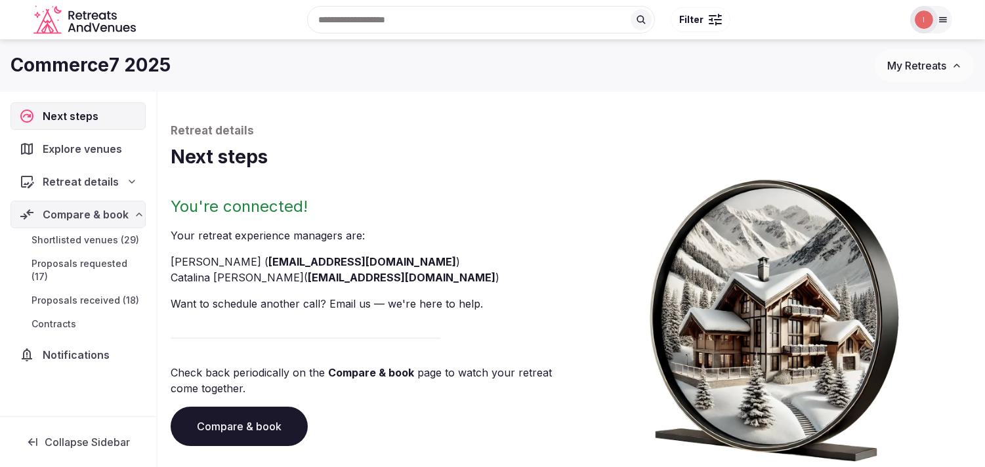
click at [94, 238] on span "Shortlisted venues (29)" at bounding box center [86, 240] width 108 height 13
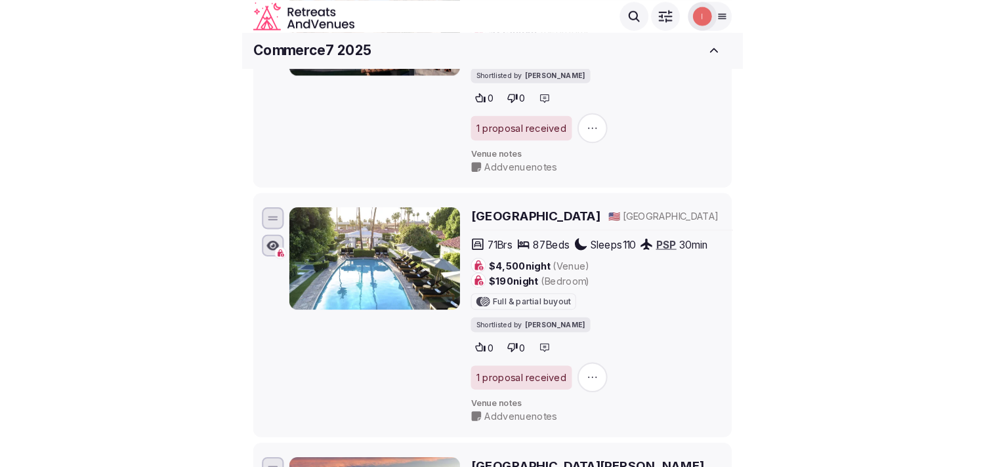
scroll to position [4021, 0]
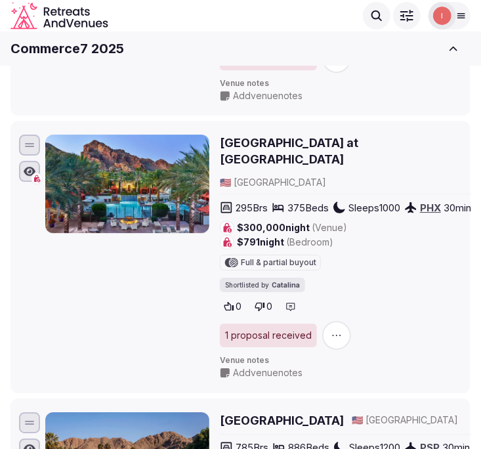
click at [67, 54] on h1 "Commerce7 2025" at bounding box center [68, 48] width 114 height 18
copy div "Commerce7 2025 My Retreats Shortlisted venues 29 Proposals requested 17 Proposa…"
